Goal: Book appointment/travel/reservation

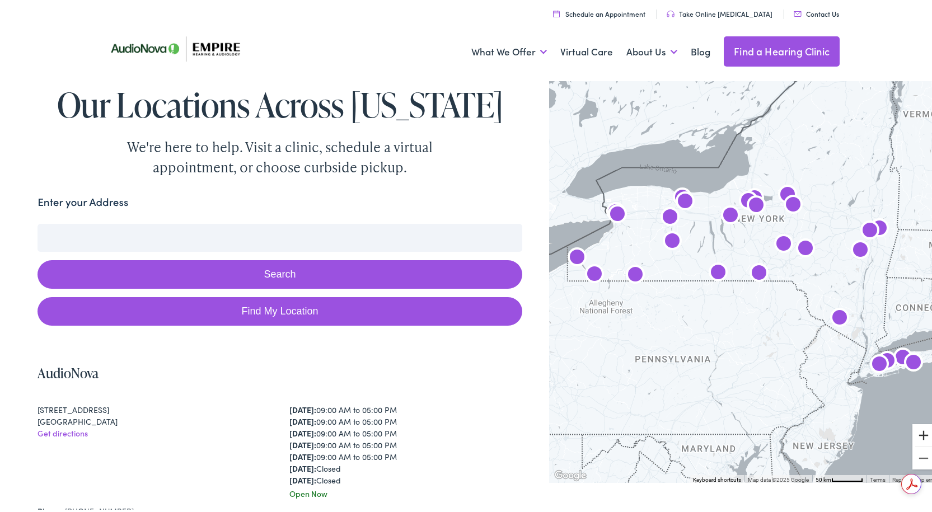
click at [913, 437] on button "Zoom in" at bounding box center [924, 433] width 22 height 22
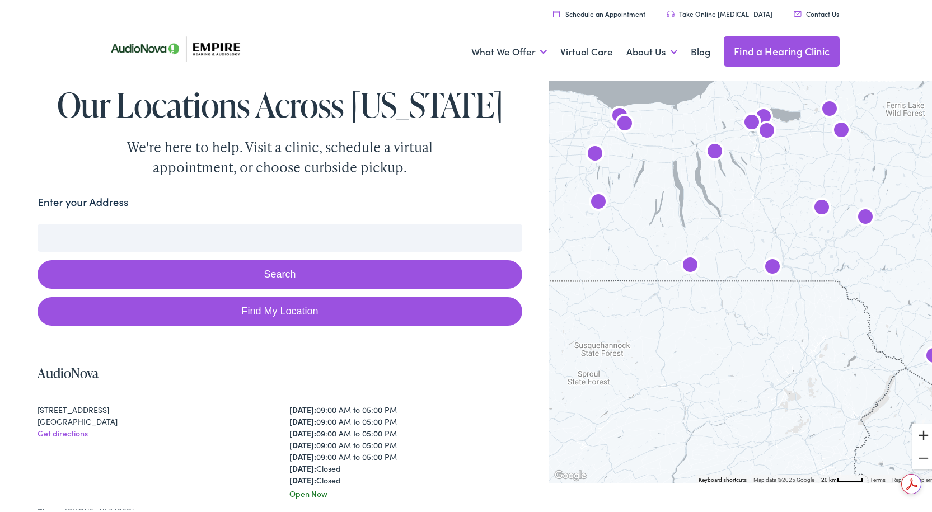
click at [913, 437] on button "Zoom in" at bounding box center [924, 433] width 22 height 22
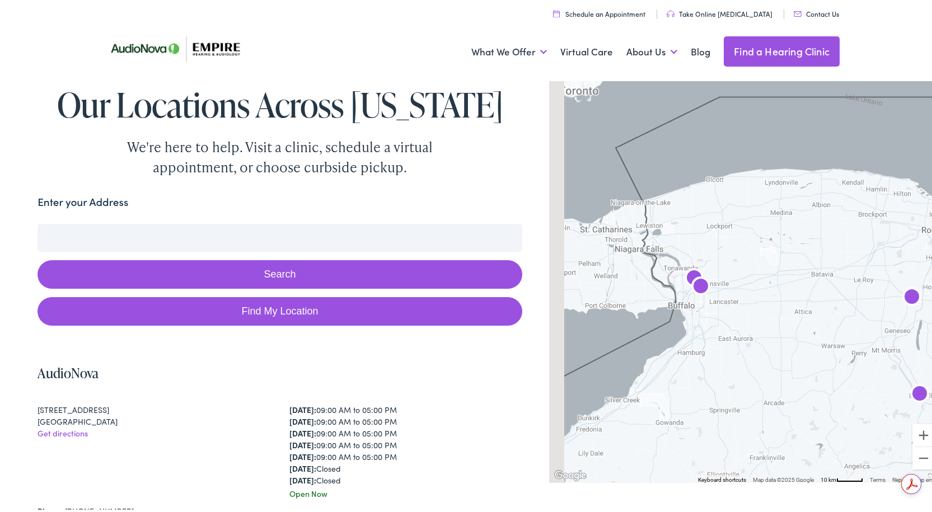
drag, startPoint x: 576, startPoint y: 197, endPoint x: 1047, endPoint y: 466, distance: 543.0
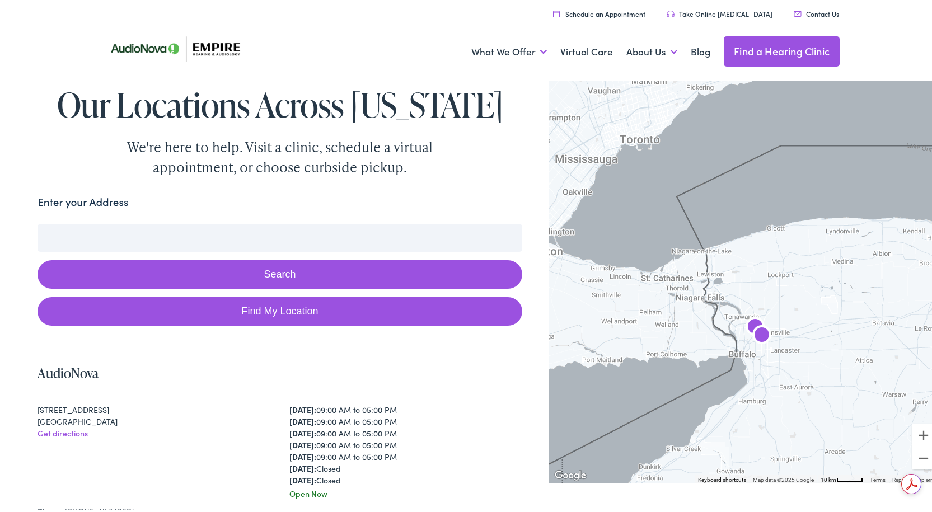
drag, startPoint x: 688, startPoint y: 348, endPoint x: 745, endPoint y: 395, distance: 74.0
click at [745, 395] on div at bounding box center [744, 278] width 391 height 405
click at [921, 436] on button "Zoom in" at bounding box center [924, 433] width 22 height 22
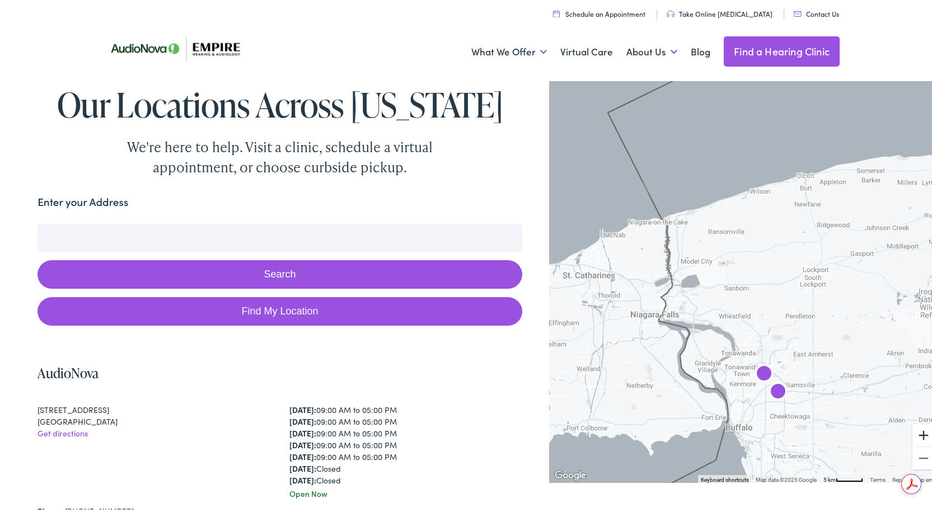
click at [921, 436] on button "Zoom in" at bounding box center [924, 433] width 22 height 22
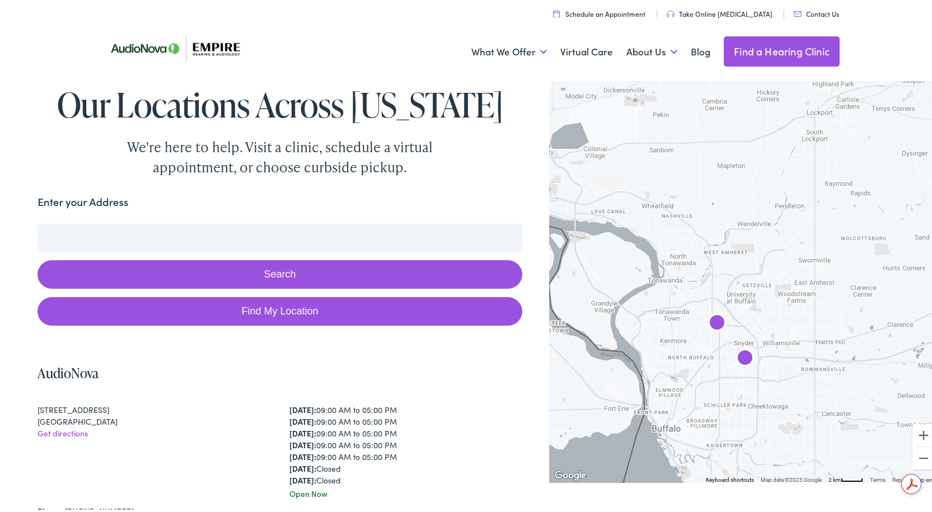
drag, startPoint x: 790, startPoint y: 380, endPoint x: 721, endPoint y: 233, distance: 162.4
click at [721, 233] on div at bounding box center [744, 278] width 391 height 405
click at [913, 437] on button "Zoom in" at bounding box center [924, 433] width 22 height 22
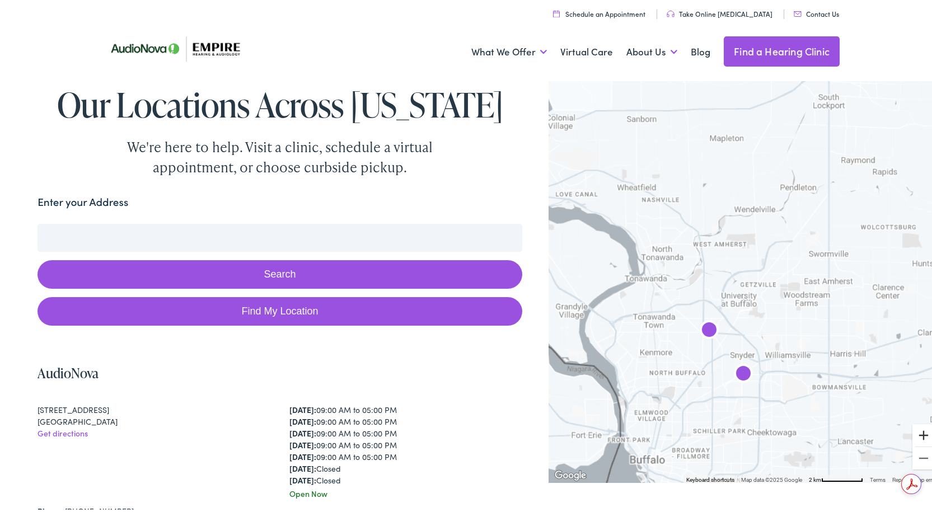
click at [913, 437] on button "Zoom in" at bounding box center [924, 433] width 22 height 22
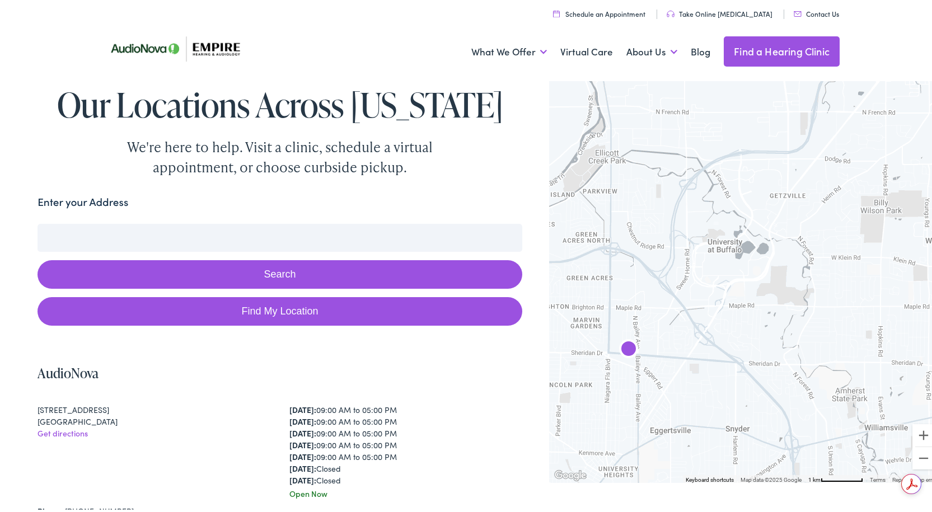
drag, startPoint x: 789, startPoint y: 406, endPoint x: 790, endPoint y: 308, distance: 98.0
click at [790, 308] on div at bounding box center [744, 278] width 391 height 405
click at [622, 350] on img "AudioNova" at bounding box center [628, 348] width 27 height 27
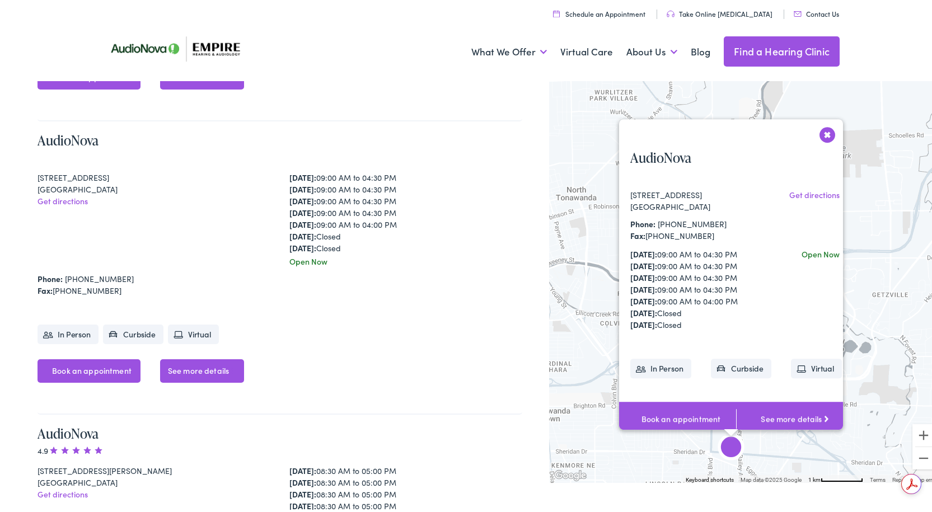
scroll to position [544, 0]
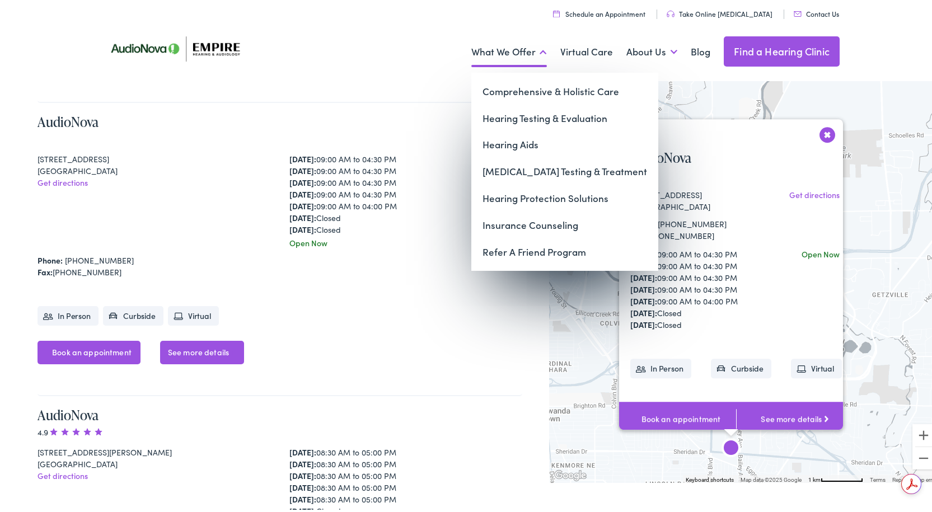
click at [539, 49] on link "What We Offer" at bounding box center [510, 49] width 76 height 41
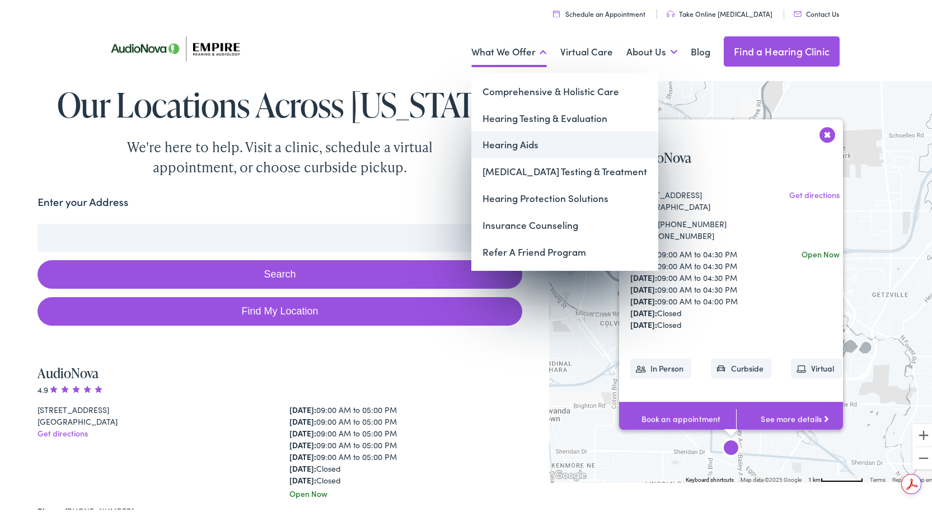
click at [496, 144] on link "Hearing Aids" at bounding box center [565, 142] width 187 height 27
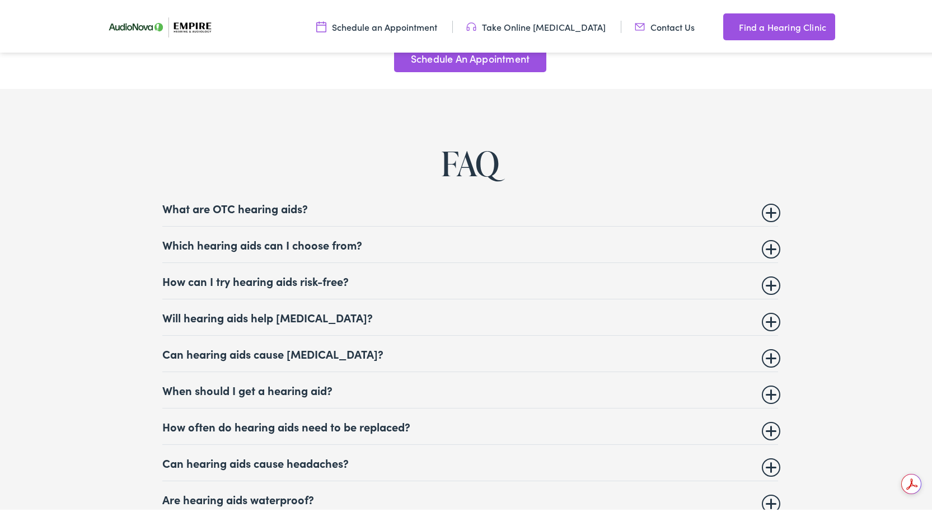
scroll to position [4293, 0]
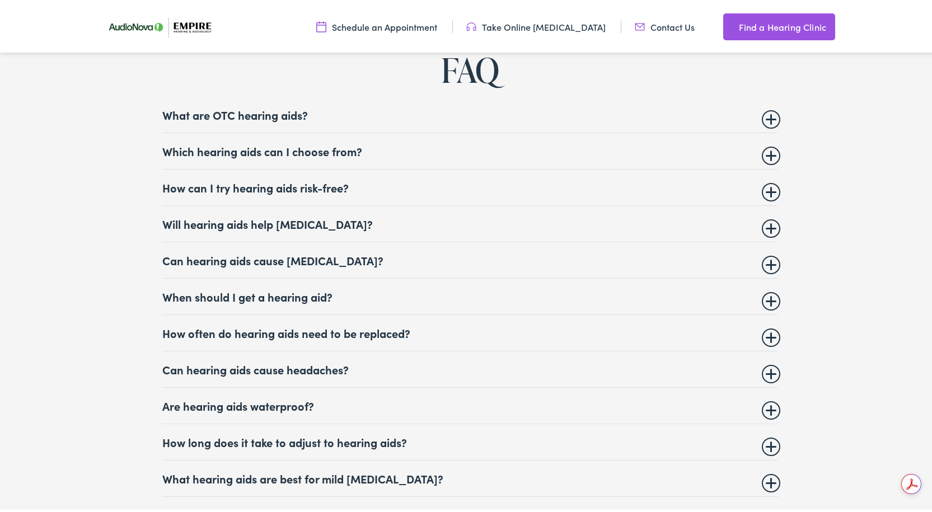
click at [768, 144] on summary "Which hearing aids can I choose from?" at bounding box center [470, 148] width 616 height 13
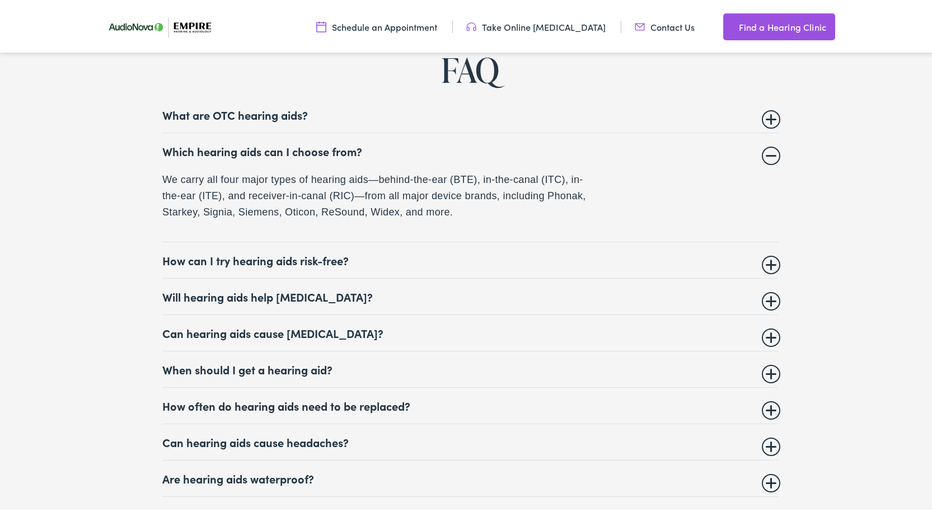
scroll to position [4480, 0]
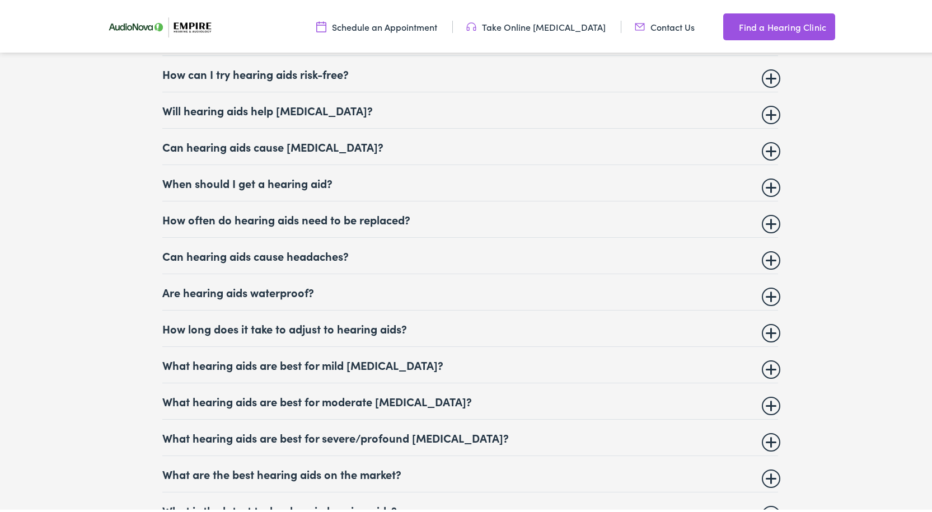
click at [762, 212] on summary "How often do hearing aids need to be replaced?" at bounding box center [470, 217] width 616 height 13
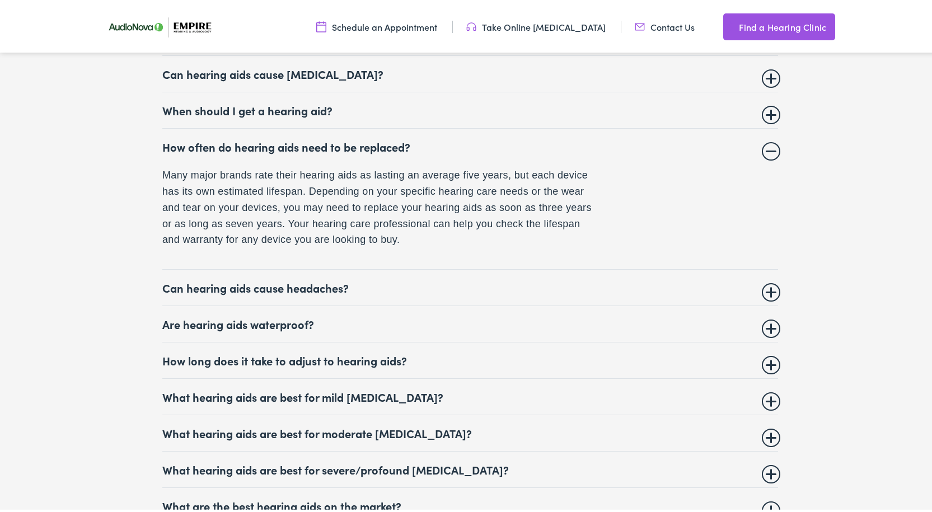
scroll to position [4466, 0]
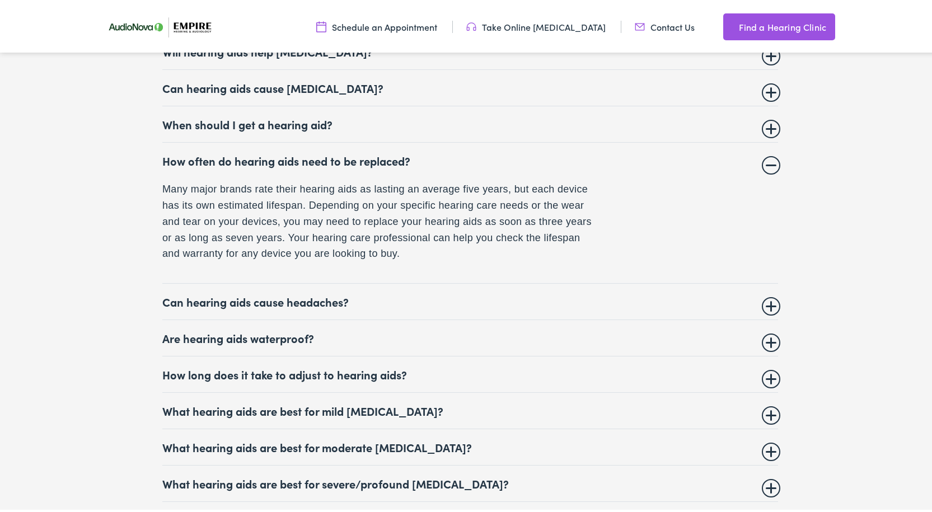
click at [771, 297] on summary "Can hearing aids cause headaches?" at bounding box center [470, 299] width 616 height 13
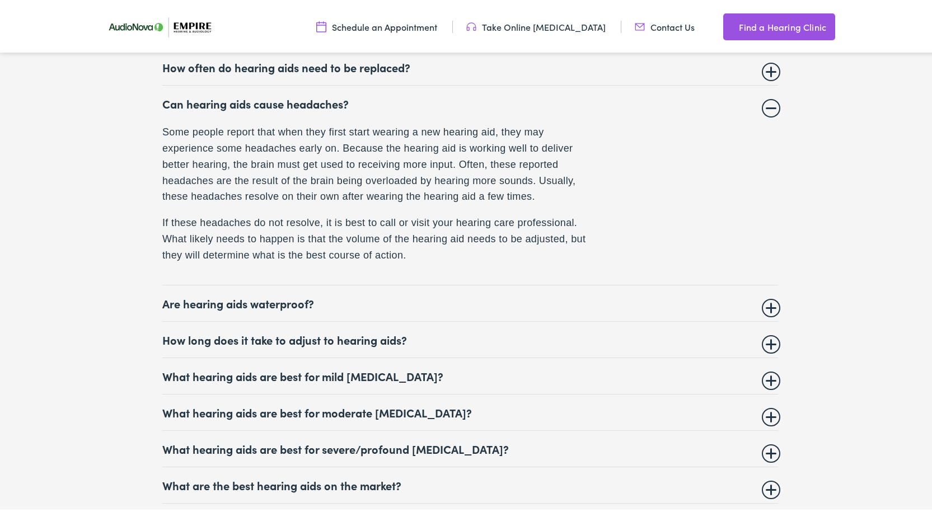
scroll to position [4652, 0]
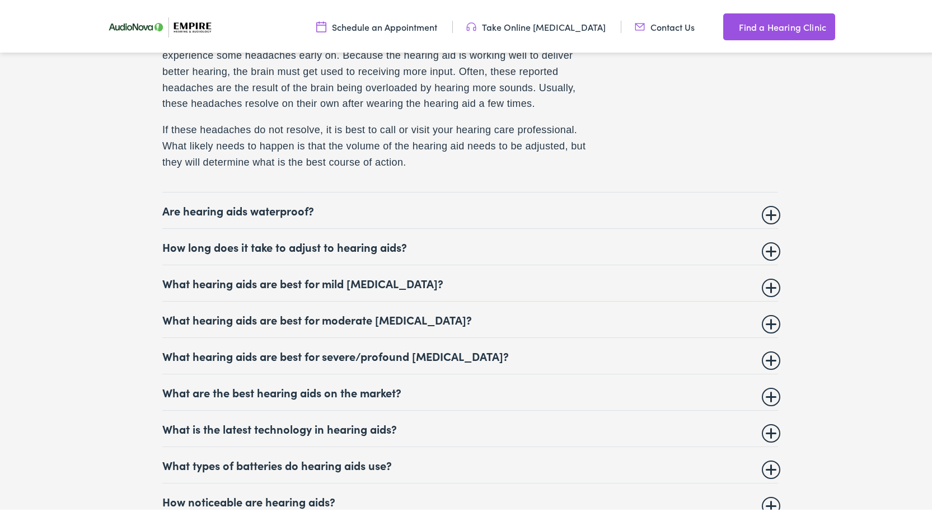
click at [769, 203] on summary "Are hearing aids waterproof?" at bounding box center [470, 208] width 616 height 13
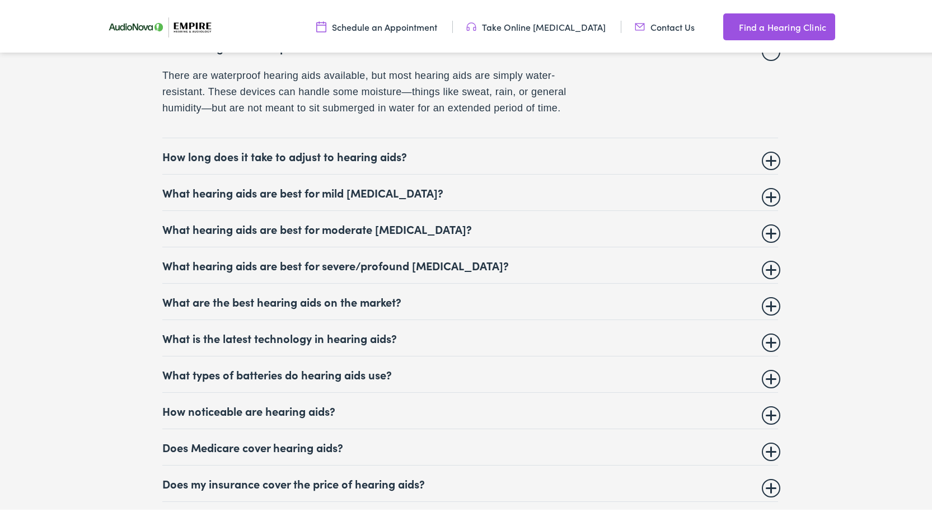
click at [764, 189] on summary "What hearing aids are best for mild hearing loss?" at bounding box center [470, 190] width 616 height 13
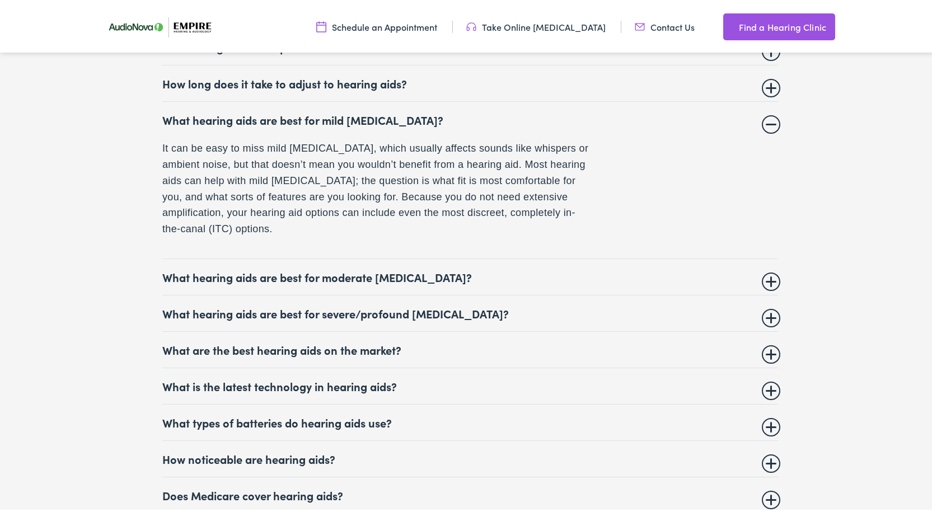
scroll to position [4746, 0]
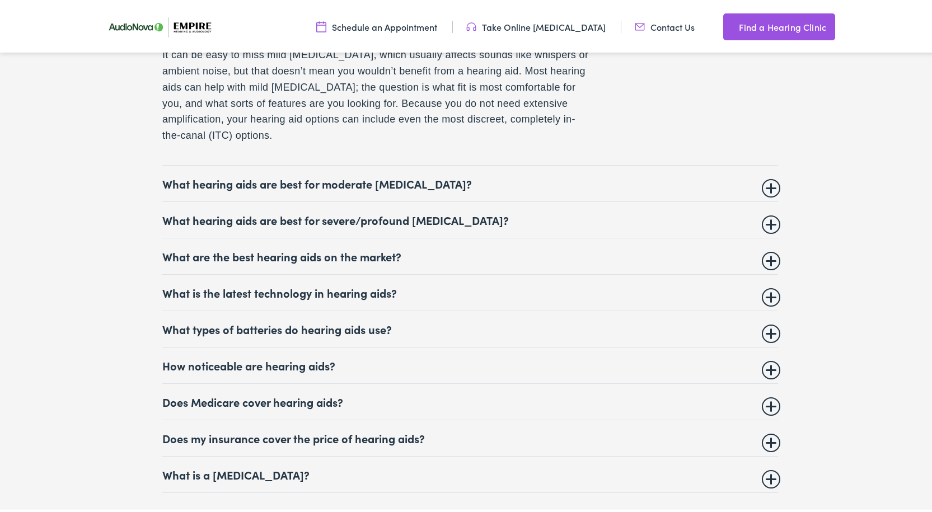
click at [772, 211] on summary "What hearing aids are best for severe/profound hearing loss?" at bounding box center [470, 217] width 616 height 13
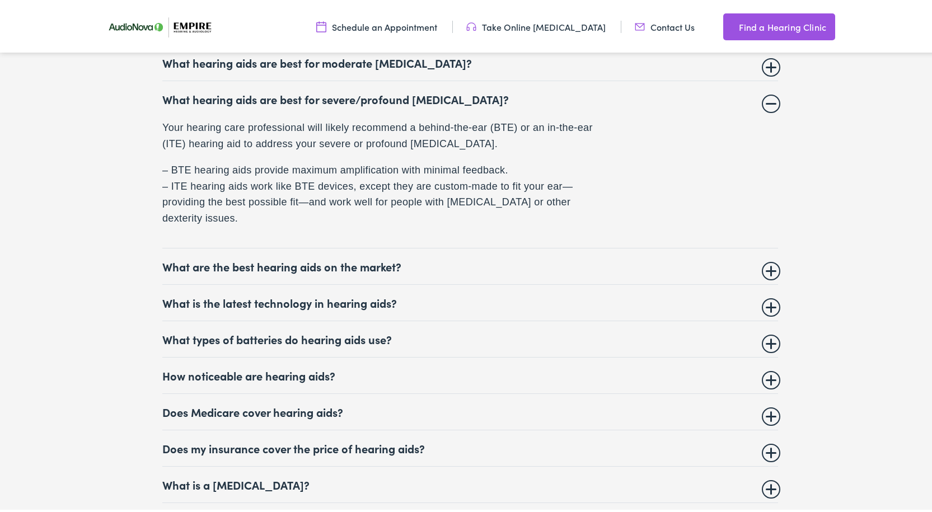
scroll to position [4839, 0]
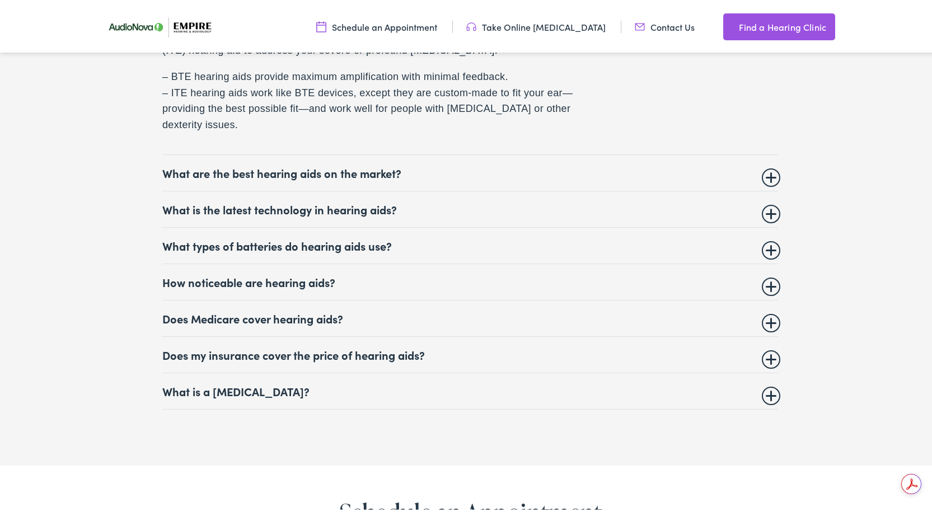
click at [769, 317] on details "Does Medicare cover hearing aids? Unfortunately, Medicare coverage (Part A or P…" at bounding box center [470, 316] width 616 height 36
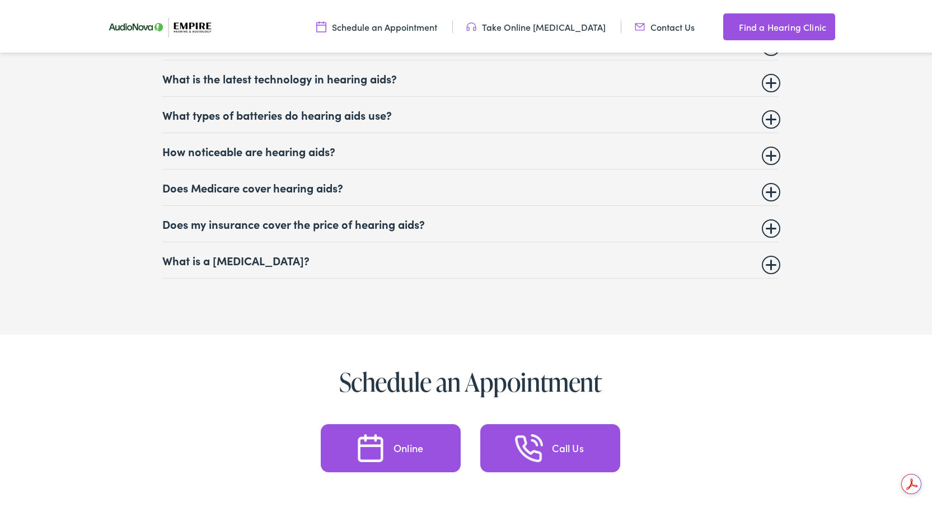
click at [766, 179] on summary "Does Medicare cover hearing aids?" at bounding box center [470, 185] width 616 height 13
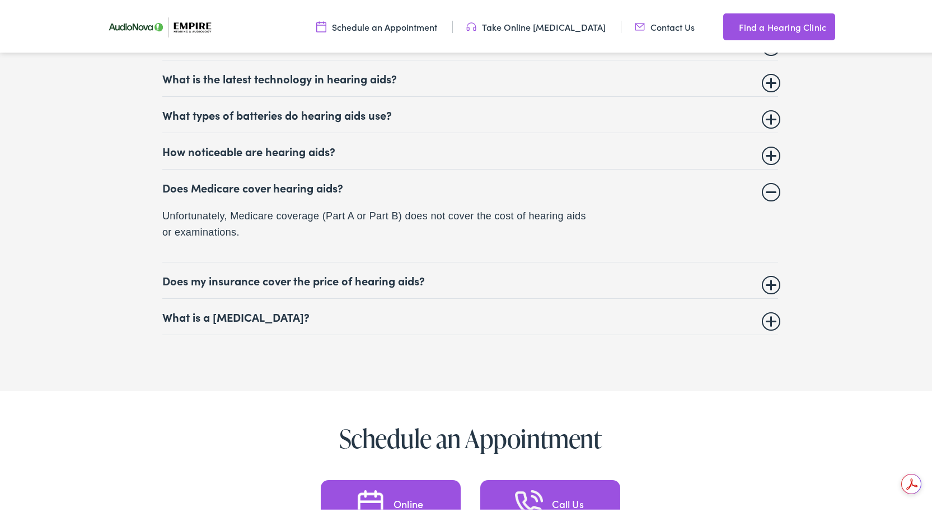
click at [767, 278] on summary "Does my insurance cover the price of hearing aids?" at bounding box center [470, 278] width 616 height 13
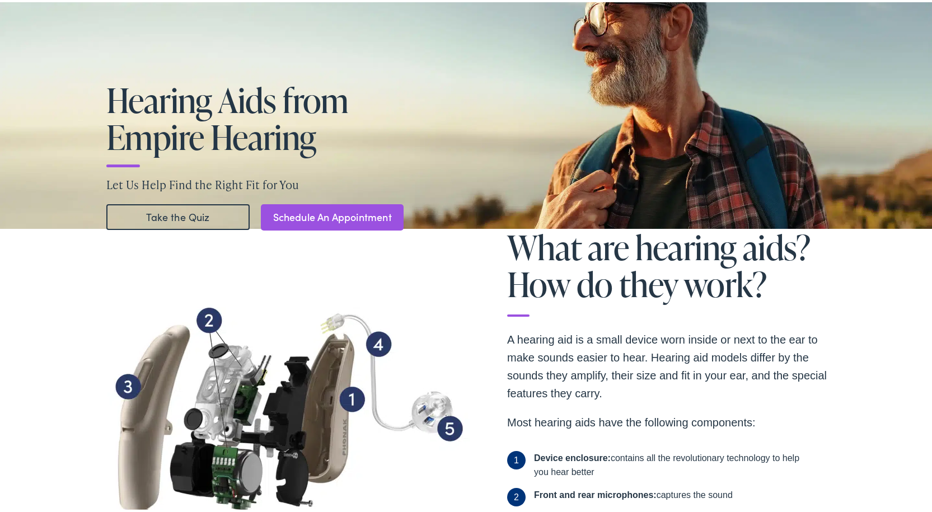
scroll to position [0, 0]
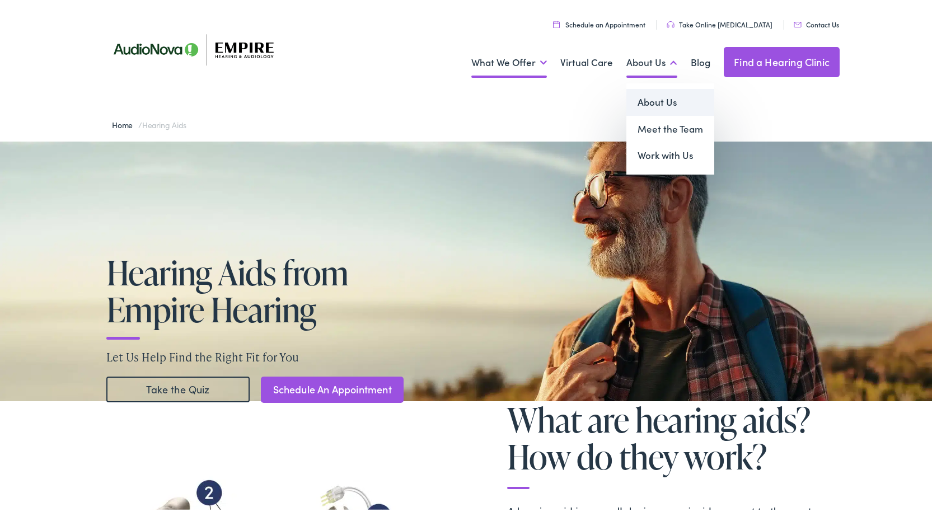
click at [656, 95] on link "About Us" at bounding box center [671, 100] width 88 height 27
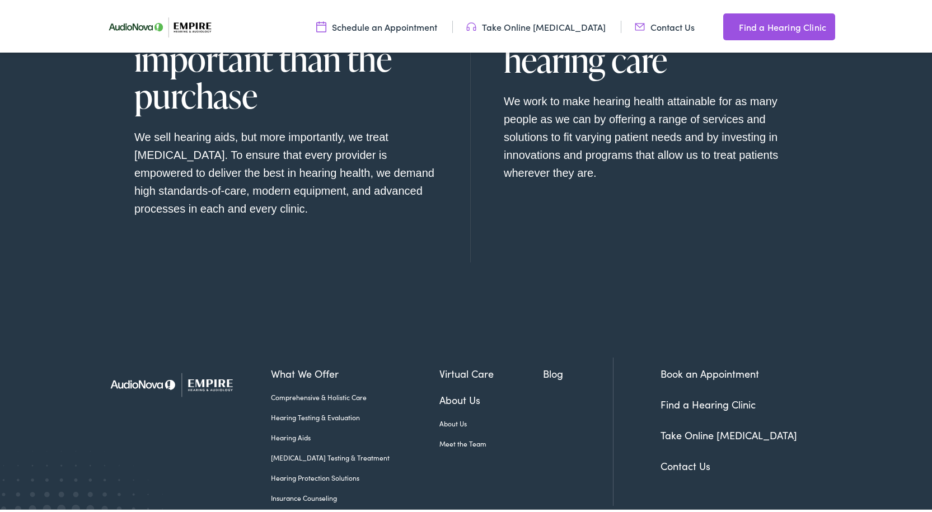
scroll to position [1285, 0]
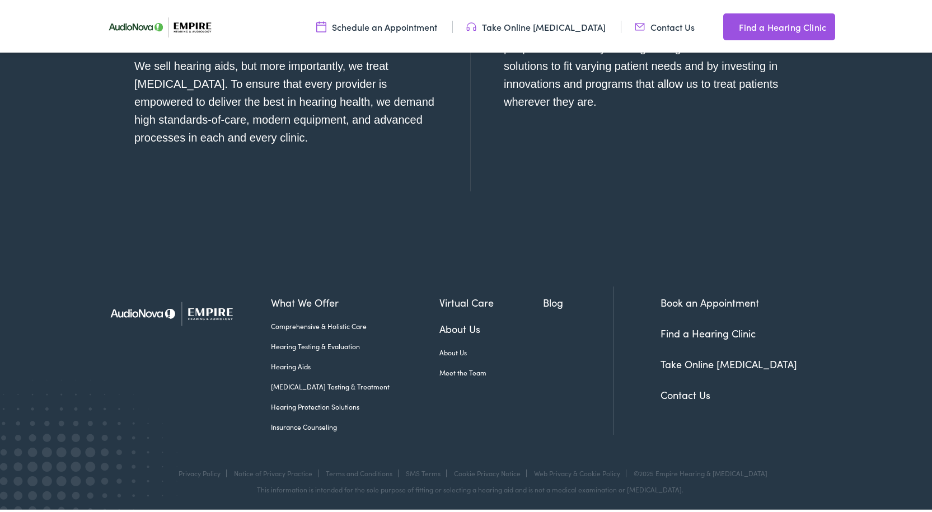
click at [444, 368] on link "Meet the Team" at bounding box center [492, 371] width 104 height 10
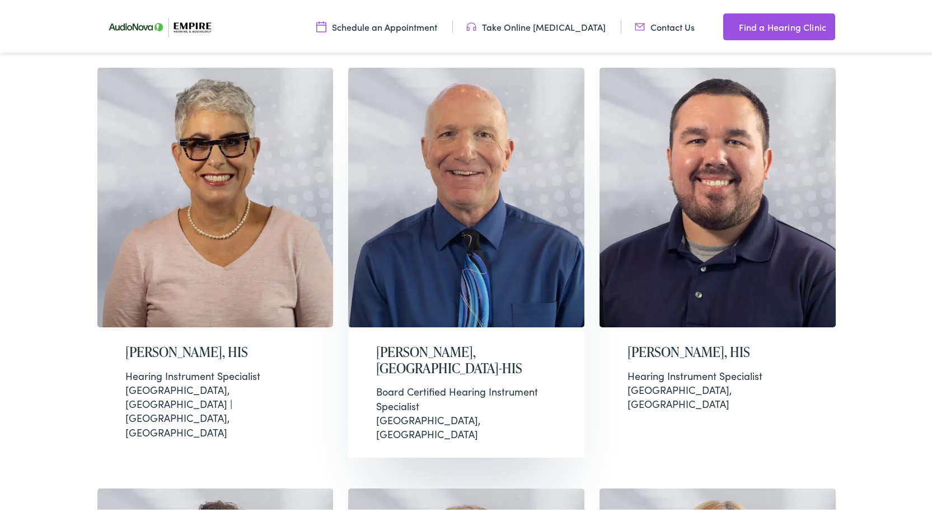
scroll to position [2613, 0]
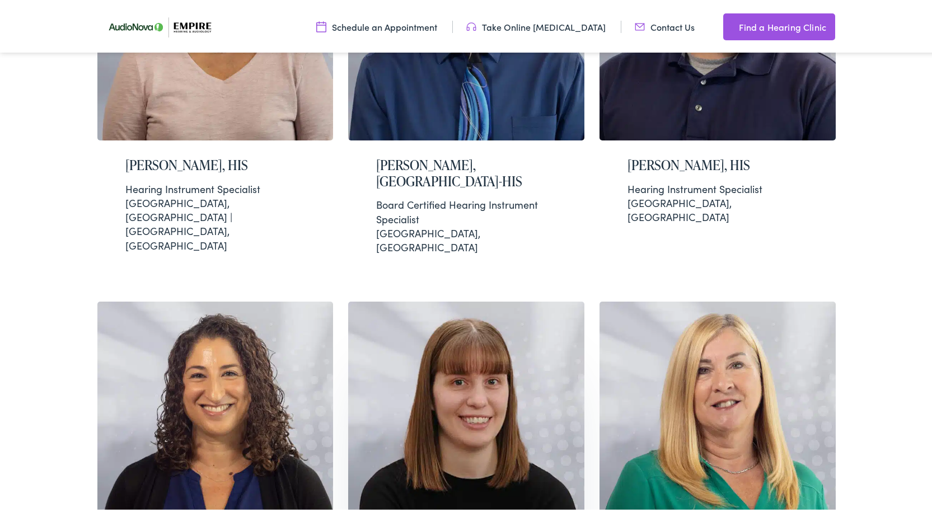
click at [432, 322] on img at bounding box center [466, 430] width 236 height 260
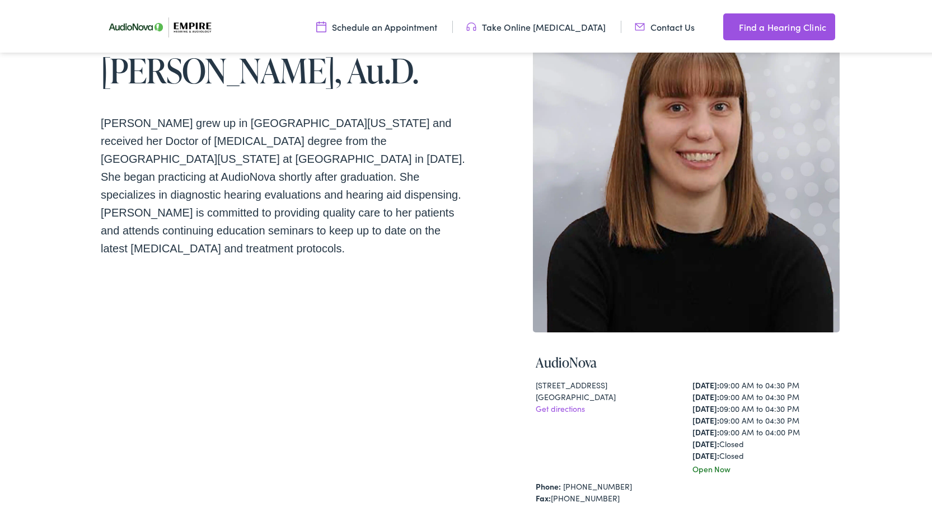
scroll to position [374, 0]
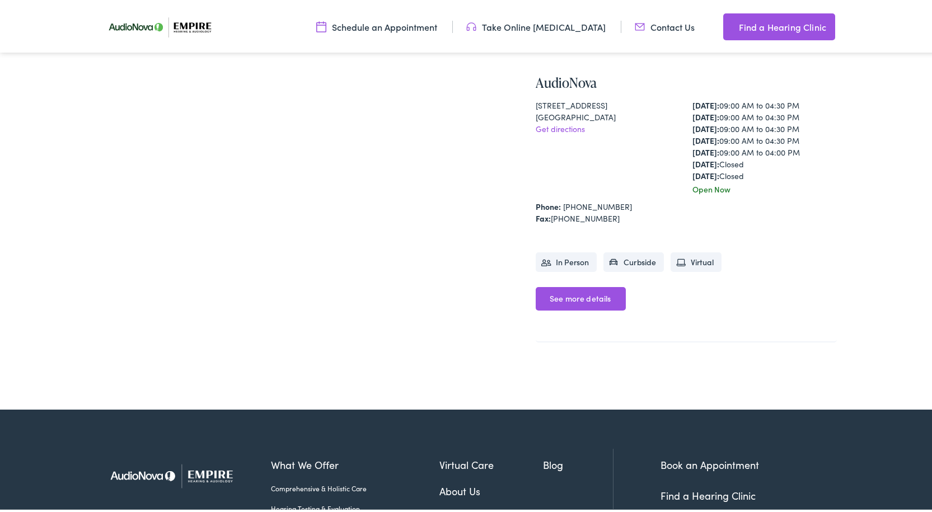
click at [570, 291] on link "See more details" at bounding box center [581, 297] width 90 height 24
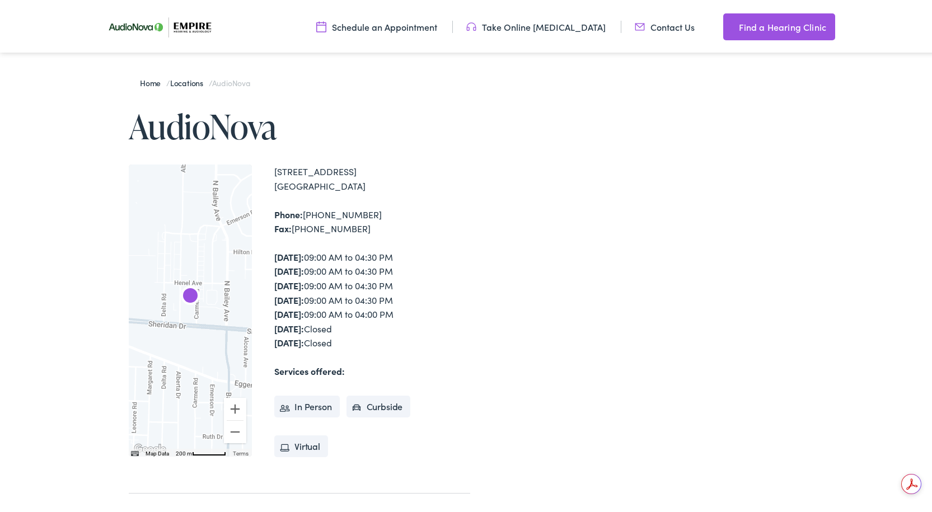
scroll to position [280, 0]
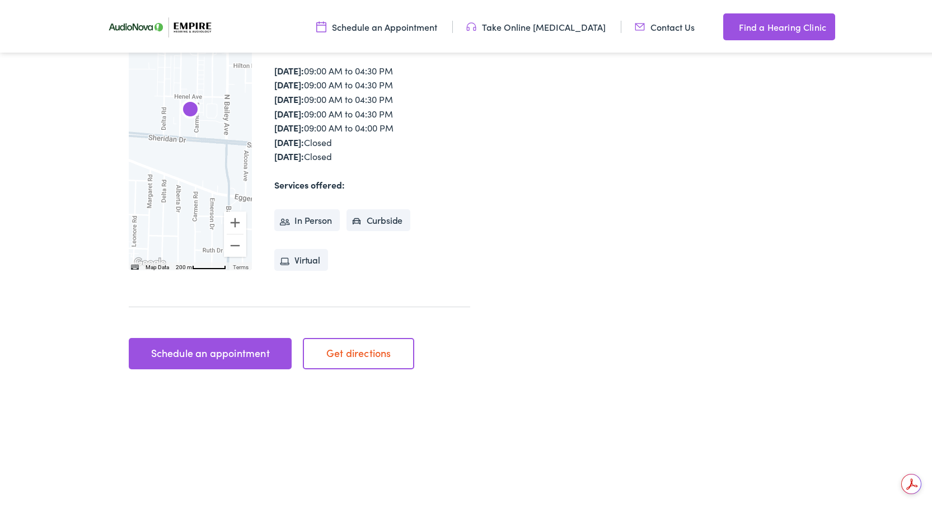
click at [230, 347] on link "Schedule an appointment" at bounding box center [210, 351] width 163 height 31
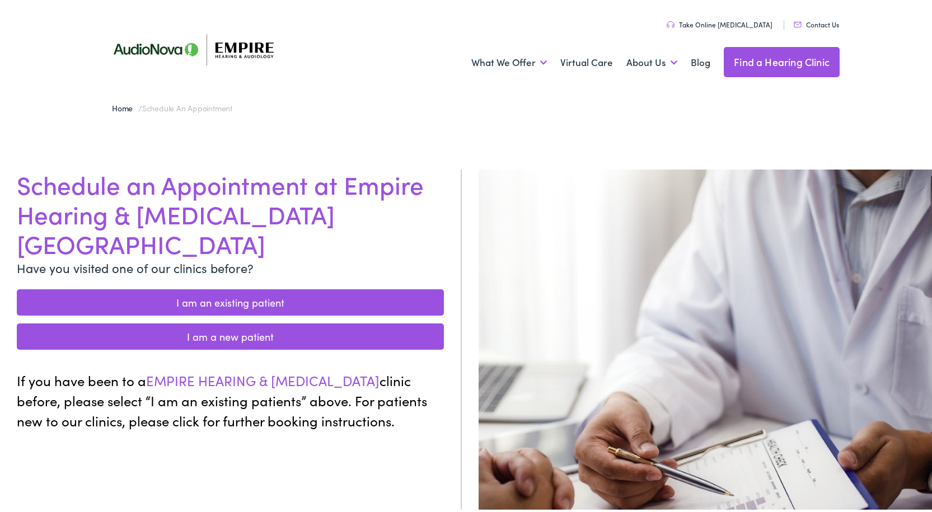
click at [232, 287] on link "I am an existing patient" at bounding box center [230, 300] width 427 height 26
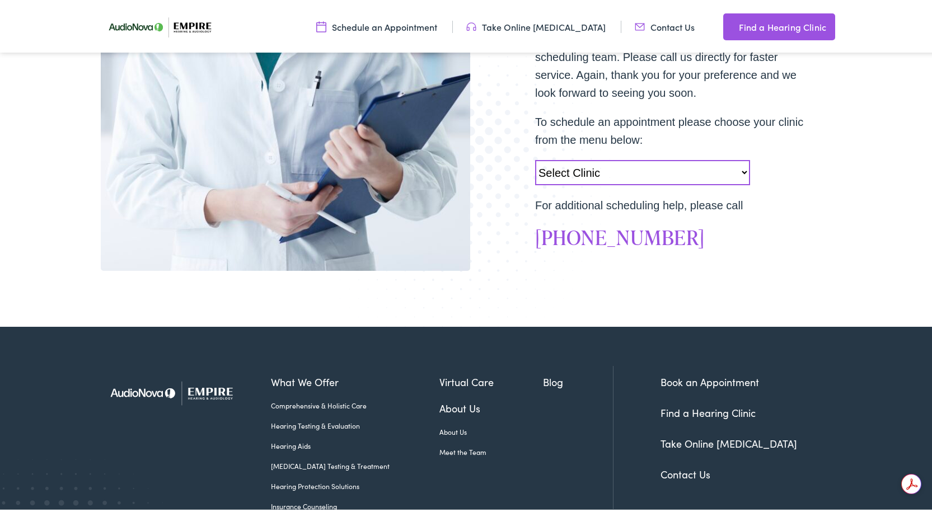
scroll to position [280, 0]
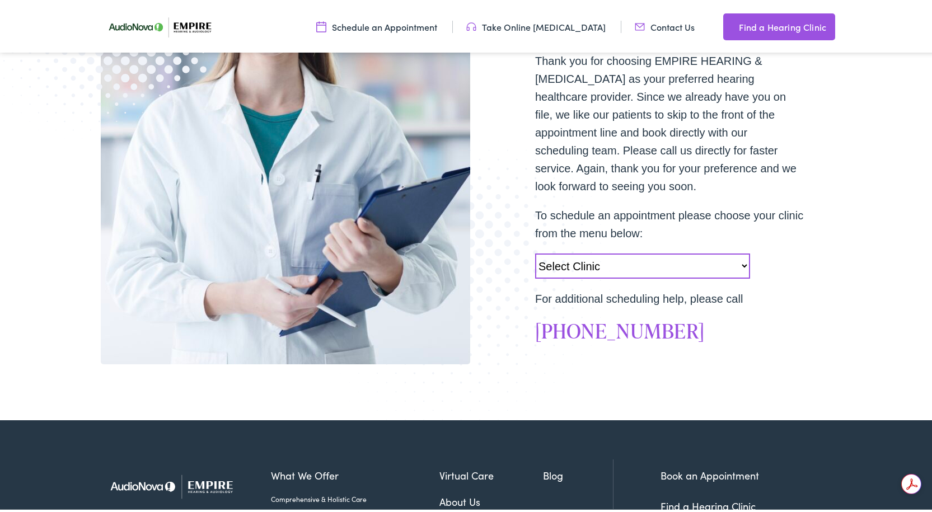
click at [740, 262] on select "Select Clinic Norwich-NY-AudioNova 43 Hale Street Amherst-NY-AudioNova 315 Albe…" at bounding box center [642, 263] width 215 height 25
select select "https://empirehearing.alpacaaudiology.com/locations/empire-hearing-audiology-am…"
click at [535, 251] on select "Select Clinic Norwich-NY-AudioNova 43 Hale Street Amherst-NY-AudioNova 315 Albe…" at bounding box center [642, 263] width 215 height 25
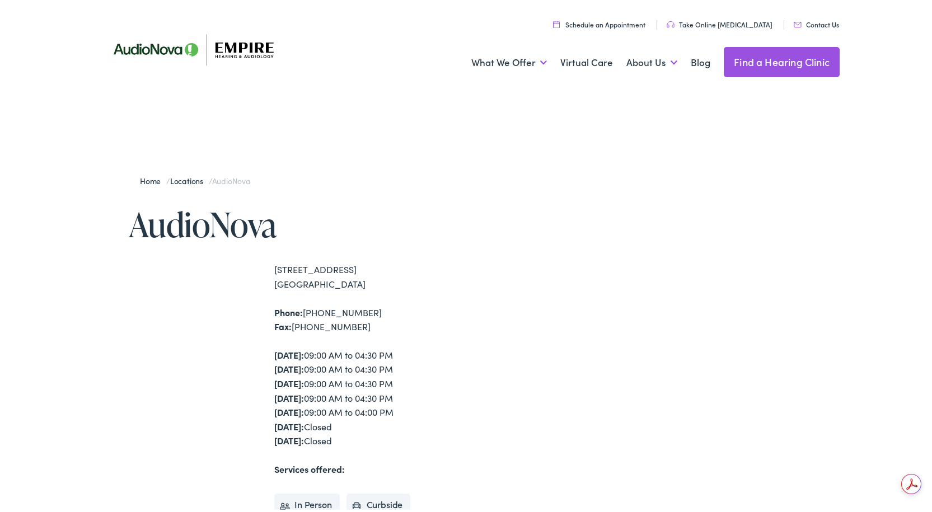
scroll to position [280, 0]
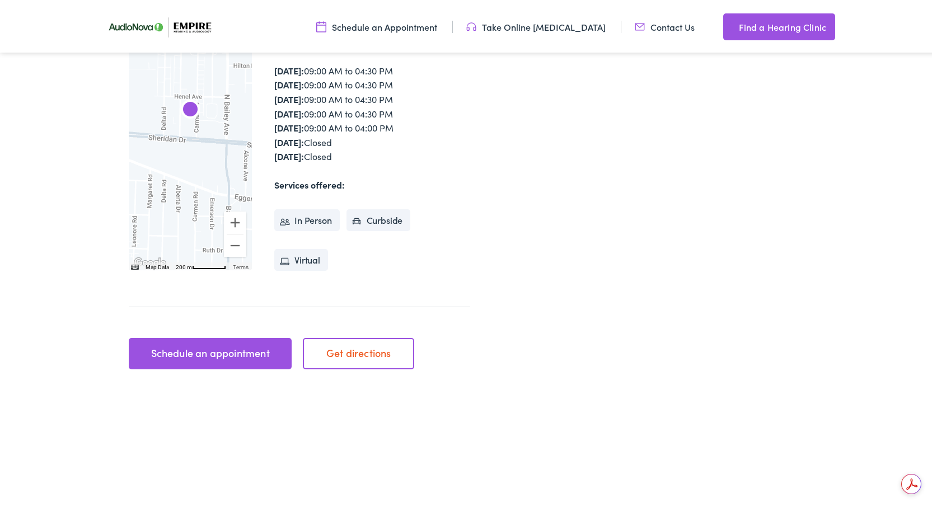
click at [225, 346] on link "Schedule an appointment" at bounding box center [210, 351] width 163 height 31
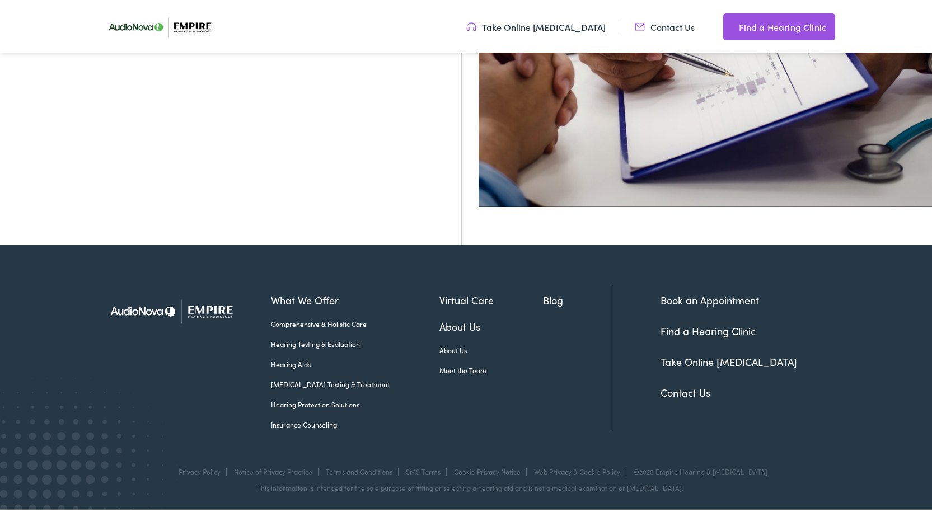
scroll to position [59, 0]
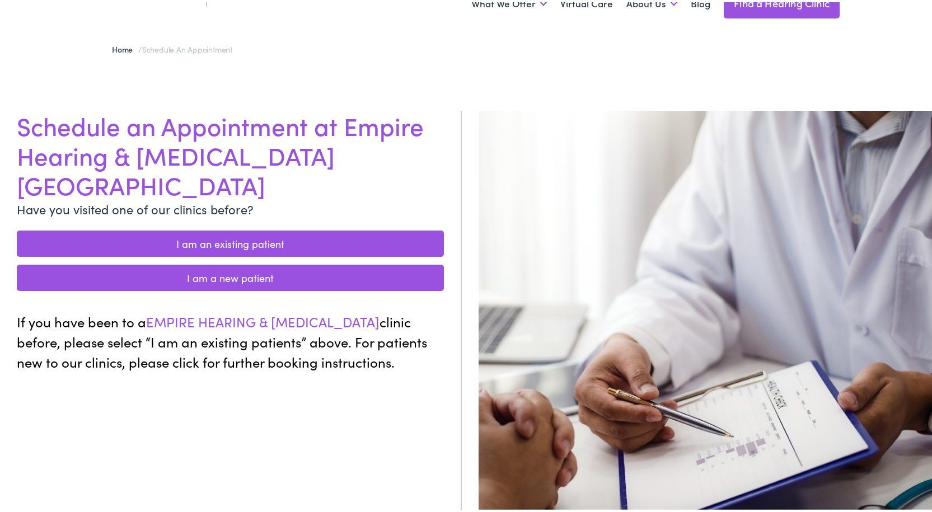
click at [206, 228] on link "I am an existing patient" at bounding box center [230, 241] width 427 height 26
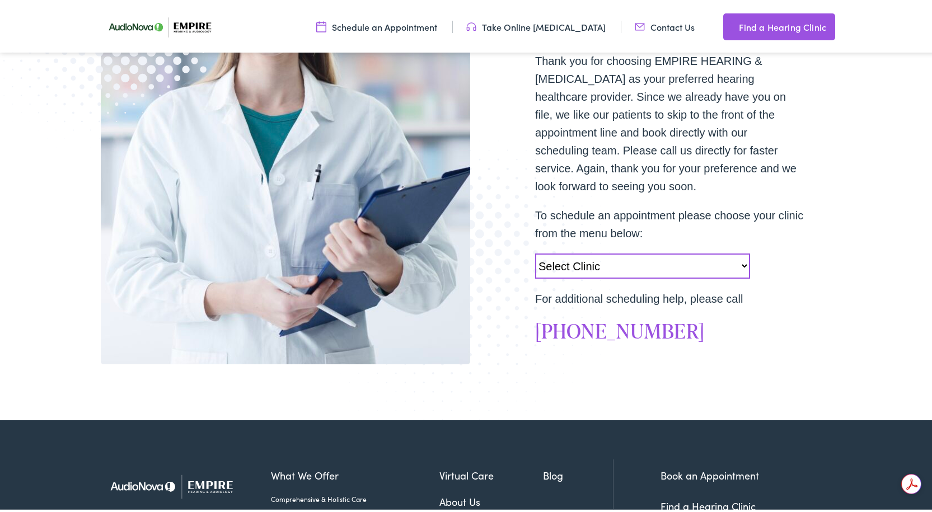
scroll to position [374, 0]
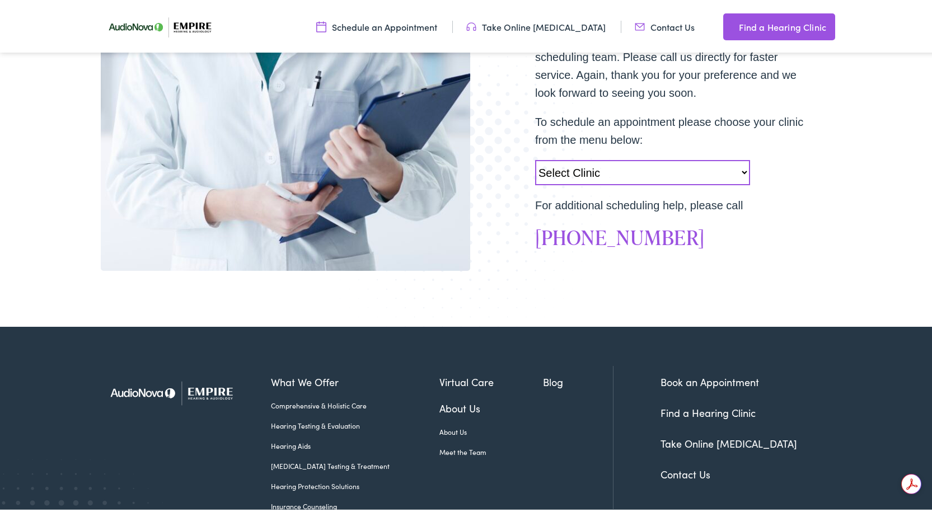
click at [741, 169] on select "Select Clinic [GEOGRAPHIC_DATA]-[GEOGRAPHIC_DATA]-AudioNova [STREET_ADDRESS][PE…" at bounding box center [642, 170] width 215 height 25
select select "https://empirehearing.alpacaaudiology.com/locations/empire-hearing-audiology-am…"
click at [535, 158] on select "Select Clinic Norwich-NY-AudioNova 43 Hale Street Amherst-NY-AudioNova 315 Albe…" at bounding box center [642, 170] width 215 height 25
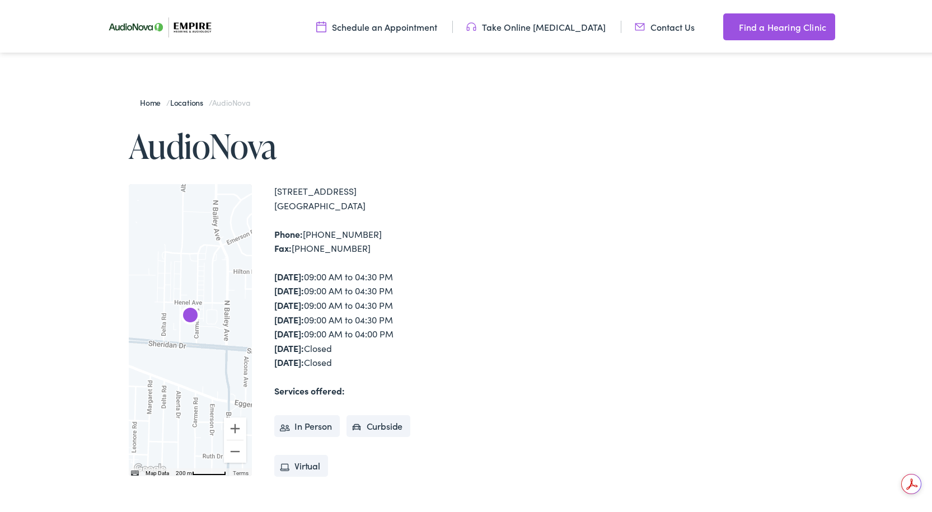
scroll to position [260, 0]
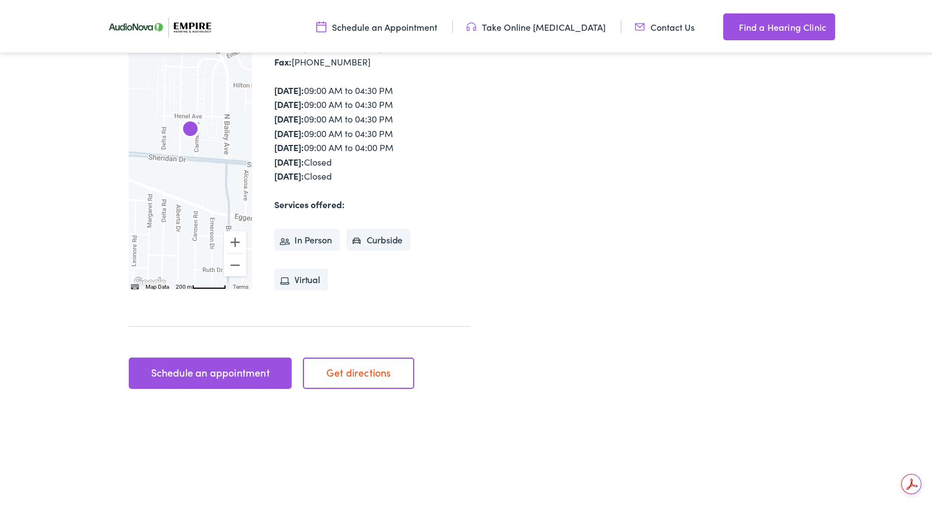
click at [200, 370] on link "Schedule an appointment" at bounding box center [210, 371] width 163 height 31
